Goal: Information Seeking & Learning: Learn about a topic

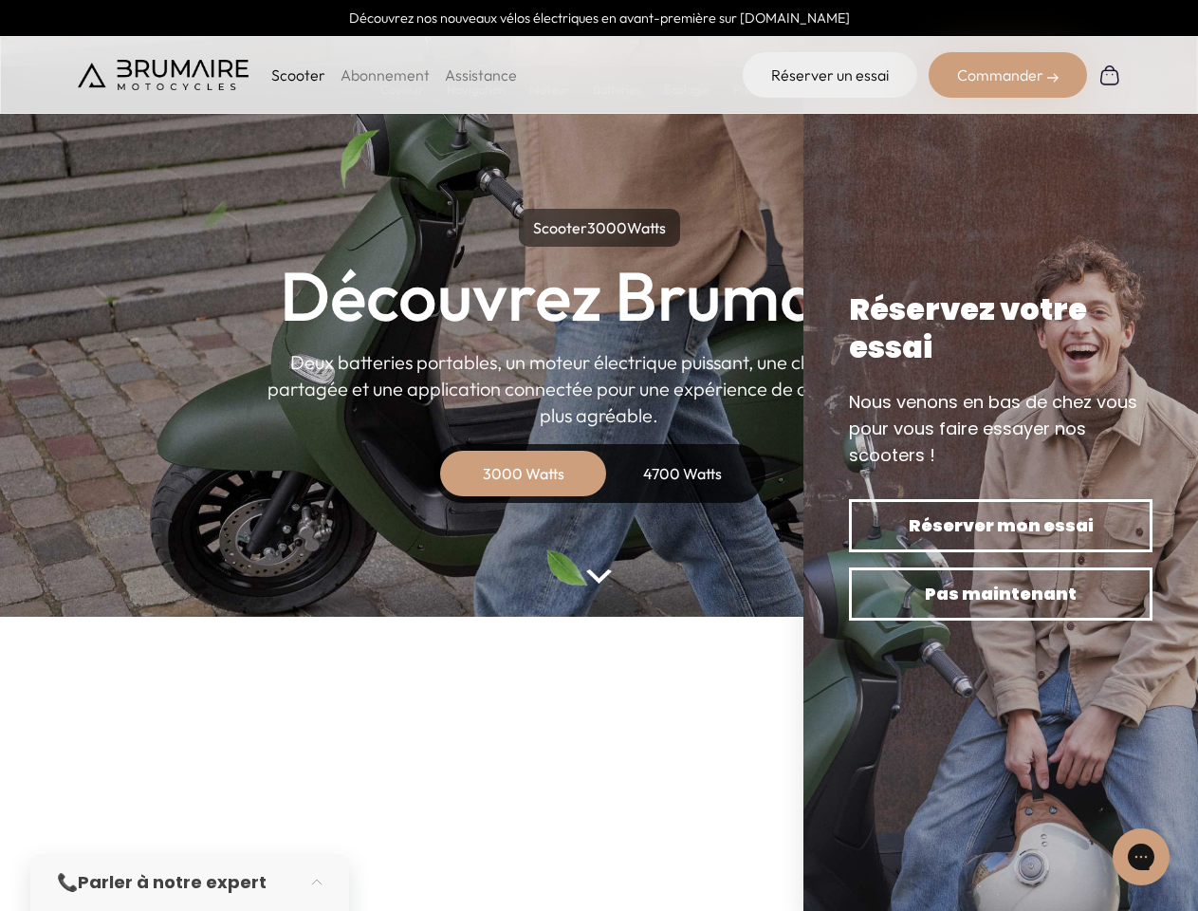
click at [298, 75] on p "Scooter" at bounding box center [298, 75] width 54 height 23
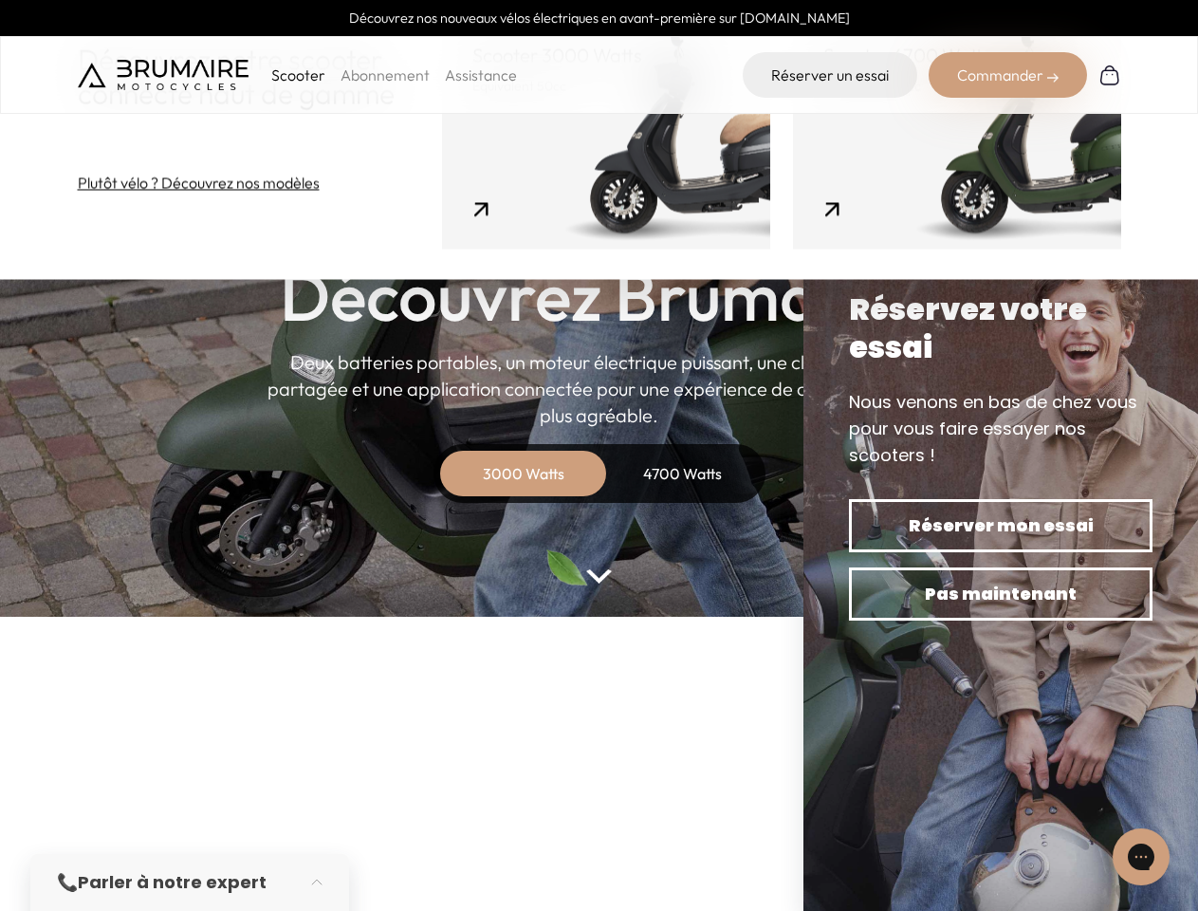
click at [1007, 75] on div "Commander" at bounding box center [1008, 75] width 158 height 46
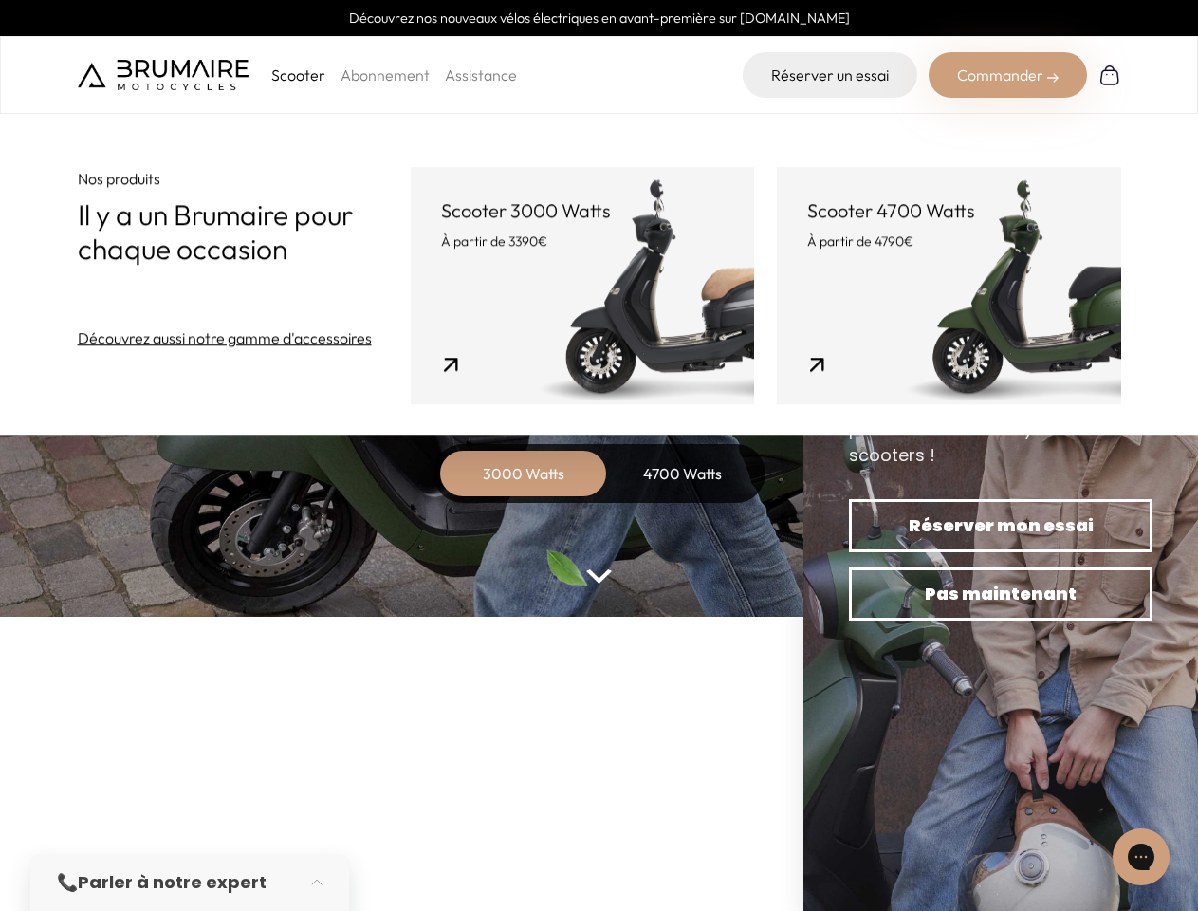
click at [524, 473] on div "3000 Watts" at bounding box center [524, 474] width 152 height 46
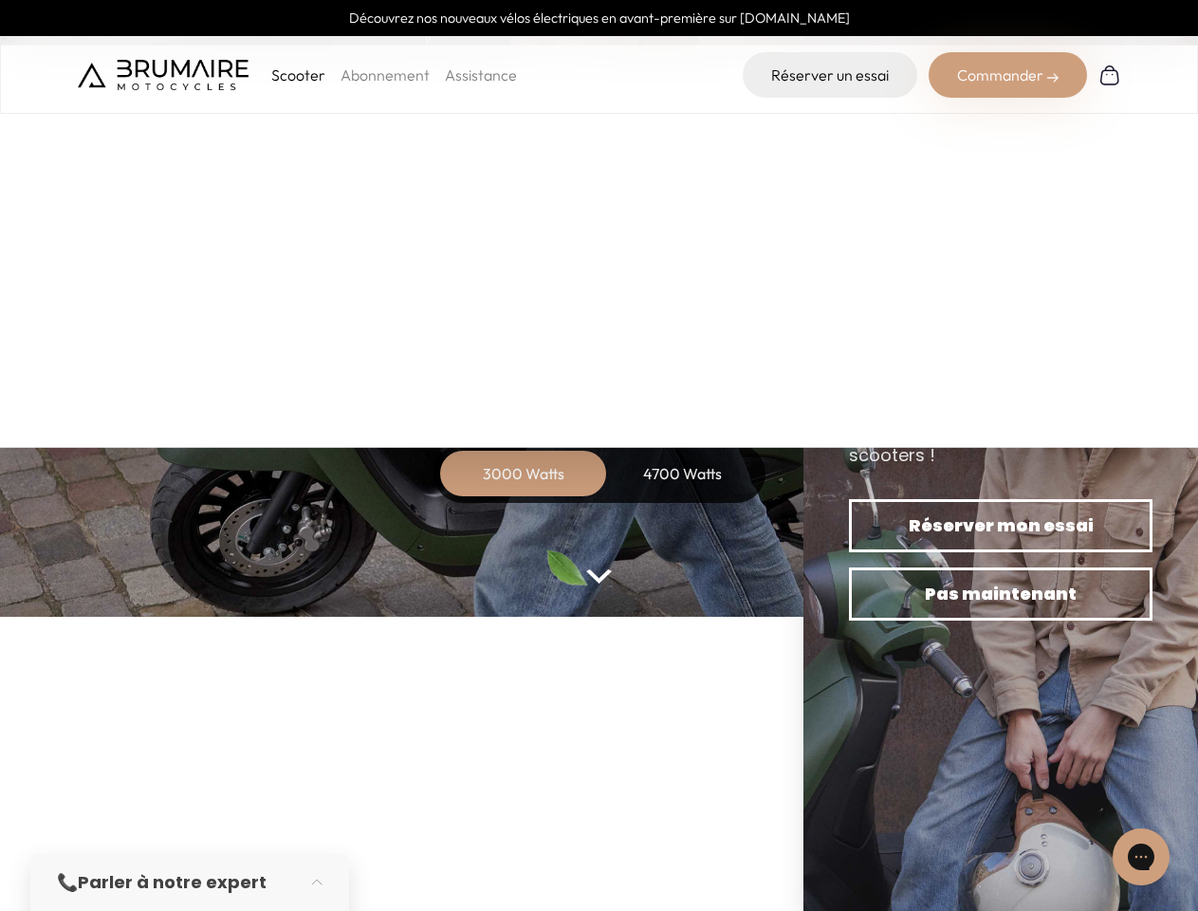
click at [683, 473] on div "4700 Watts" at bounding box center [683, 474] width 152 height 46
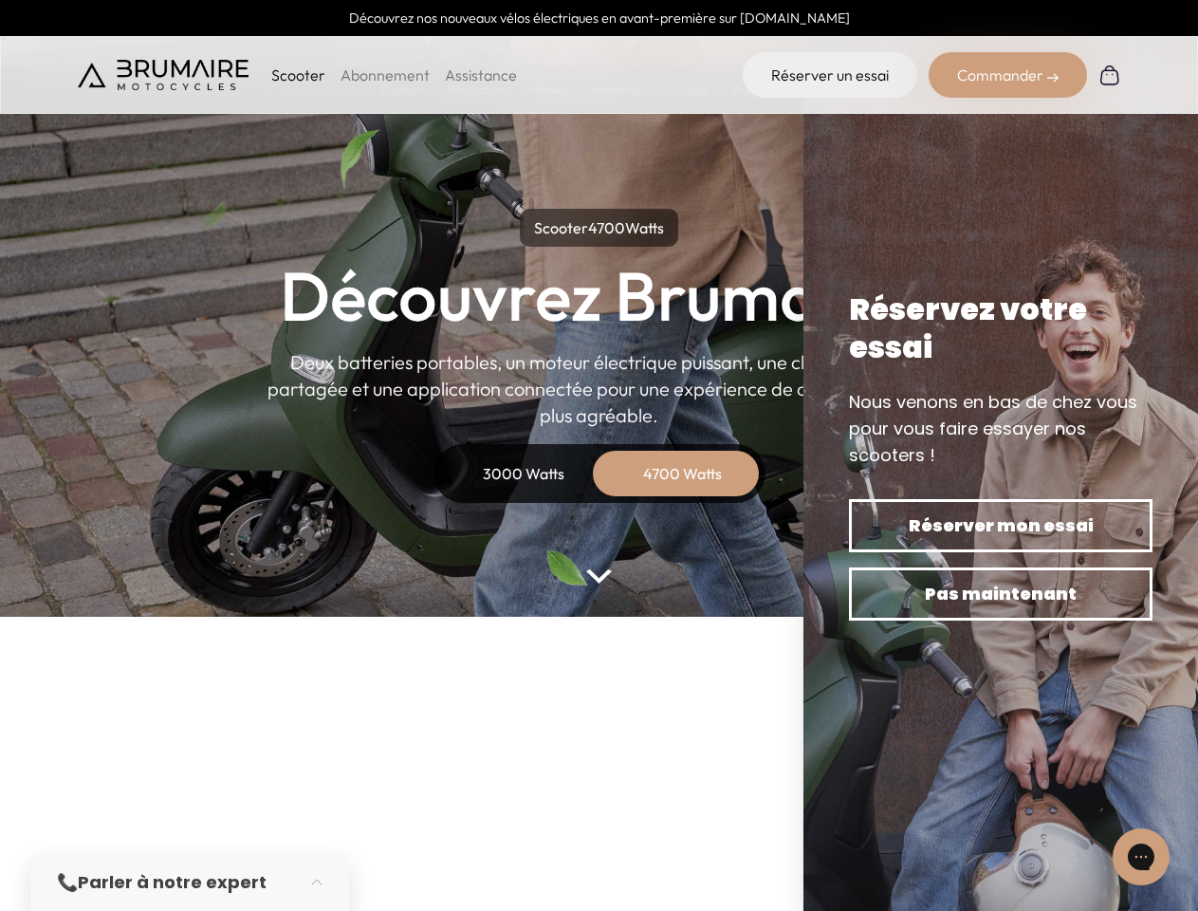
click at [1141, 857] on icon "Gorgias live chat" at bounding box center [1141, 856] width 18 height 18
